Goal: Transaction & Acquisition: Purchase product/service

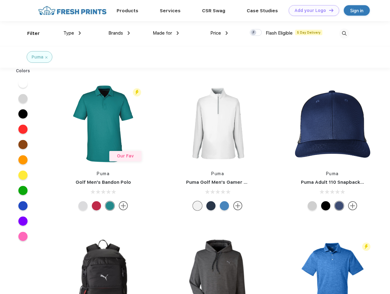
scroll to position [0, 0]
click at [311, 10] on link "Add your Logo Design Tool" at bounding box center [313, 10] width 50 height 11
click at [0, 0] on div "Design Tool" at bounding box center [0, 0] width 0 height 0
click at [328, 10] on link "Add your Logo Design Tool" at bounding box center [313, 10] width 50 height 11
click at [29, 33] on div "Filter" at bounding box center [33, 33] width 13 height 7
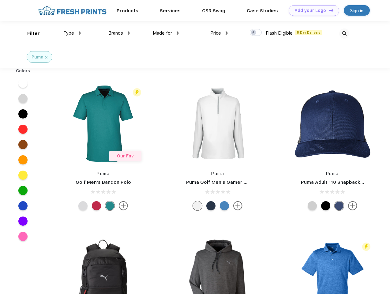
click at [72, 33] on span "Type" at bounding box center [68, 33] width 11 height 6
click at [119, 33] on span "Brands" at bounding box center [115, 33] width 15 height 6
click at [166, 33] on span "Made for" at bounding box center [162, 33] width 19 height 6
click at [219, 33] on span "Price" at bounding box center [215, 33] width 11 height 6
click at [256, 33] on div at bounding box center [256, 32] width 12 height 7
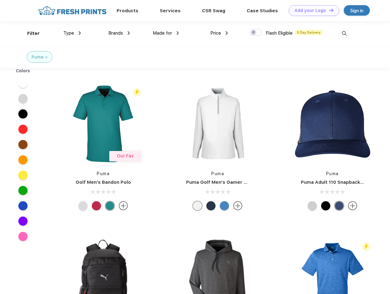
click at [254, 33] on input "checkbox" at bounding box center [252, 31] width 4 height 4
click at [344, 33] on img at bounding box center [344, 33] width 10 height 10
